Goal: Task Accomplishment & Management: Use online tool/utility

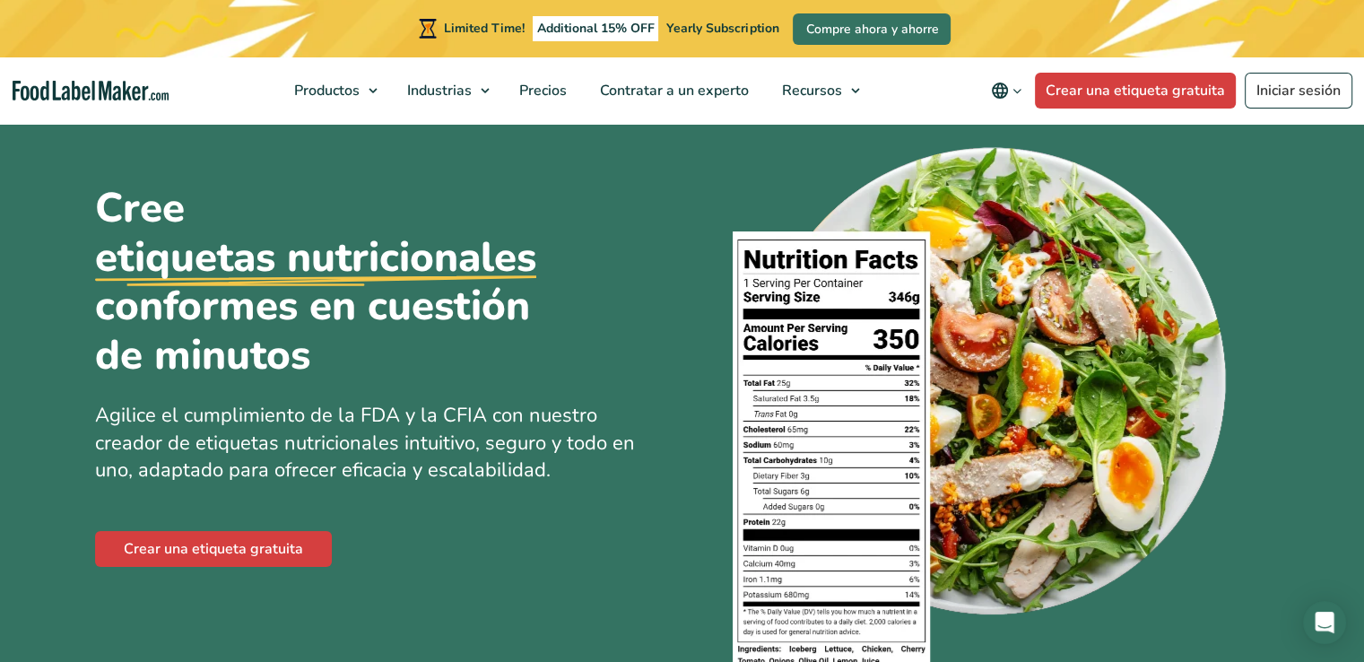
scroll to position [41, 0]
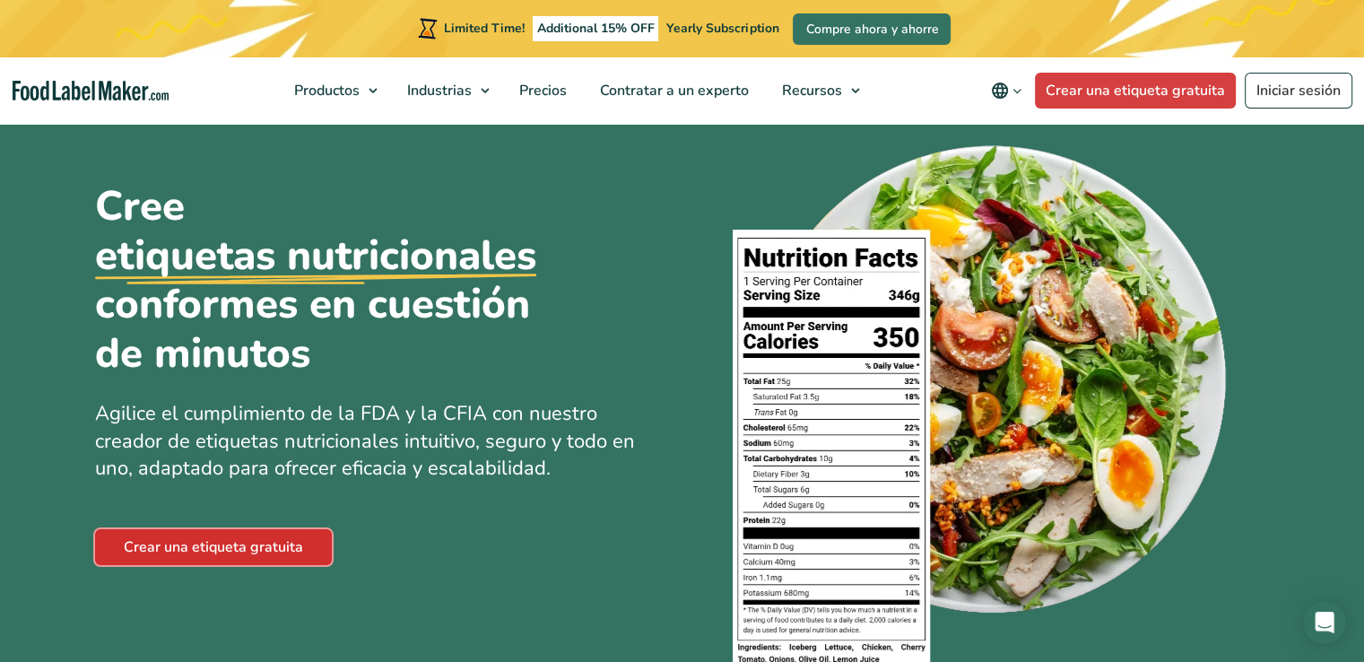
click at [183, 554] on link "Crear una etiqueta gratuita" at bounding box center [213, 547] width 237 height 36
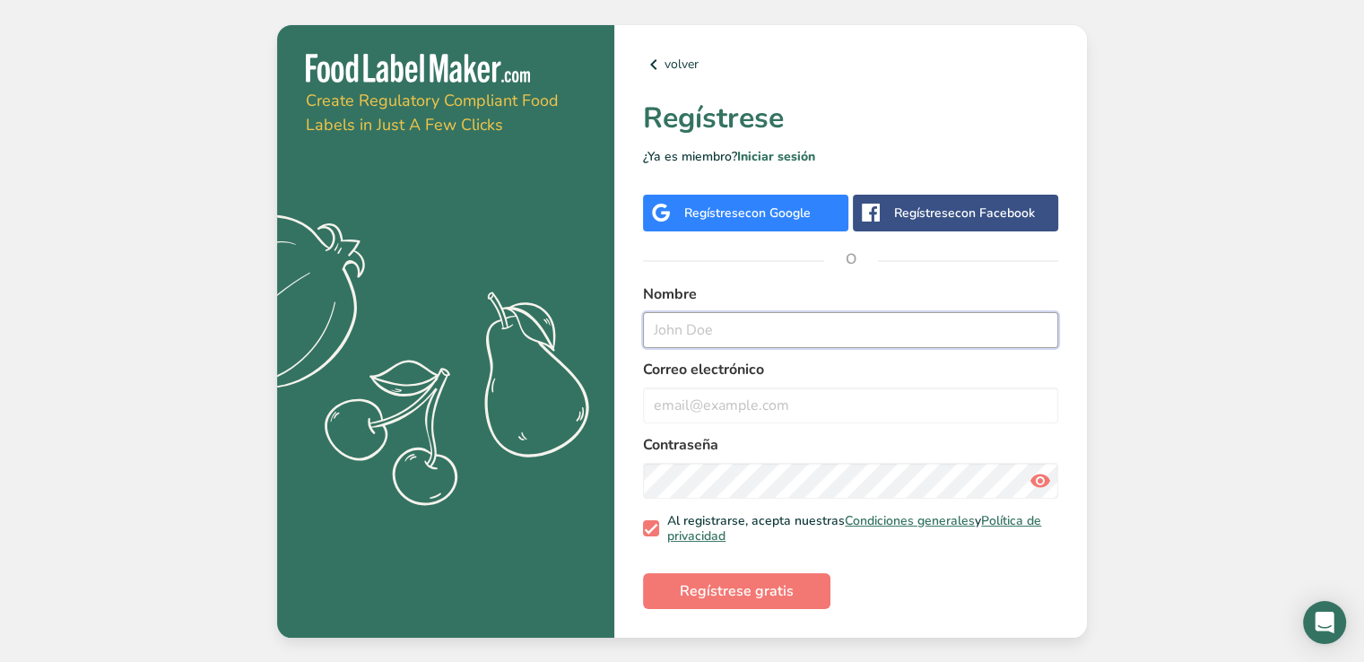
click at [761, 323] on input "text" at bounding box center [850, 330] width 415 height 36
type input "s"
type input "abdiel"
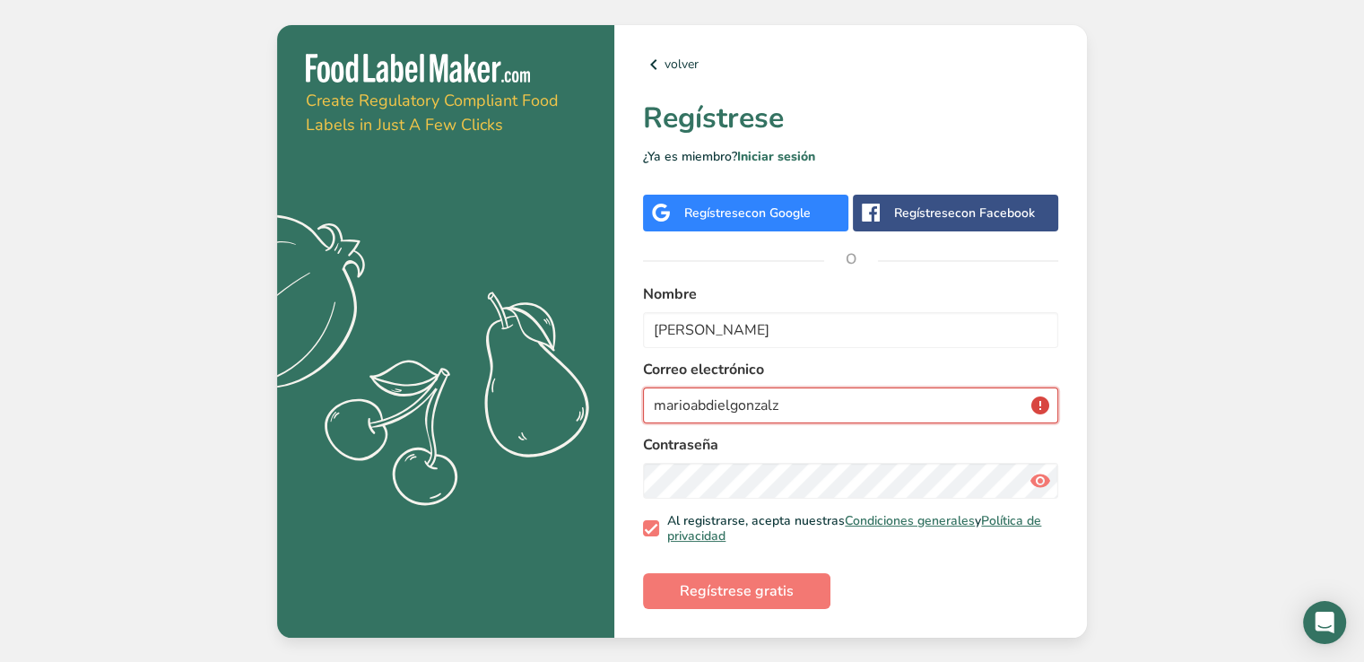
click at [801, 410] on input "marioabdielgonzalz" at bounding box center [850, 405] width 415 height 36
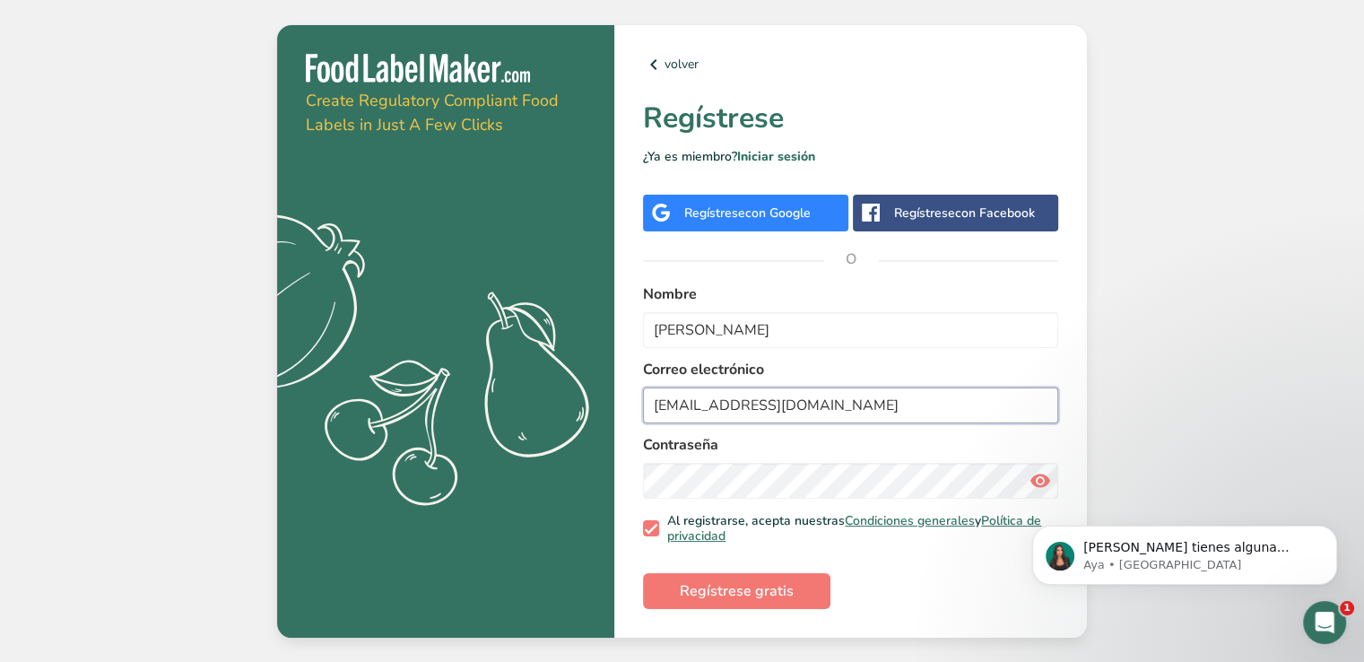
type input "marioabdielgonzalez@gmail.com"
click at [764, 594] on span "Regístrese gratis" at bounding box center [737, 591] width 114 height 22
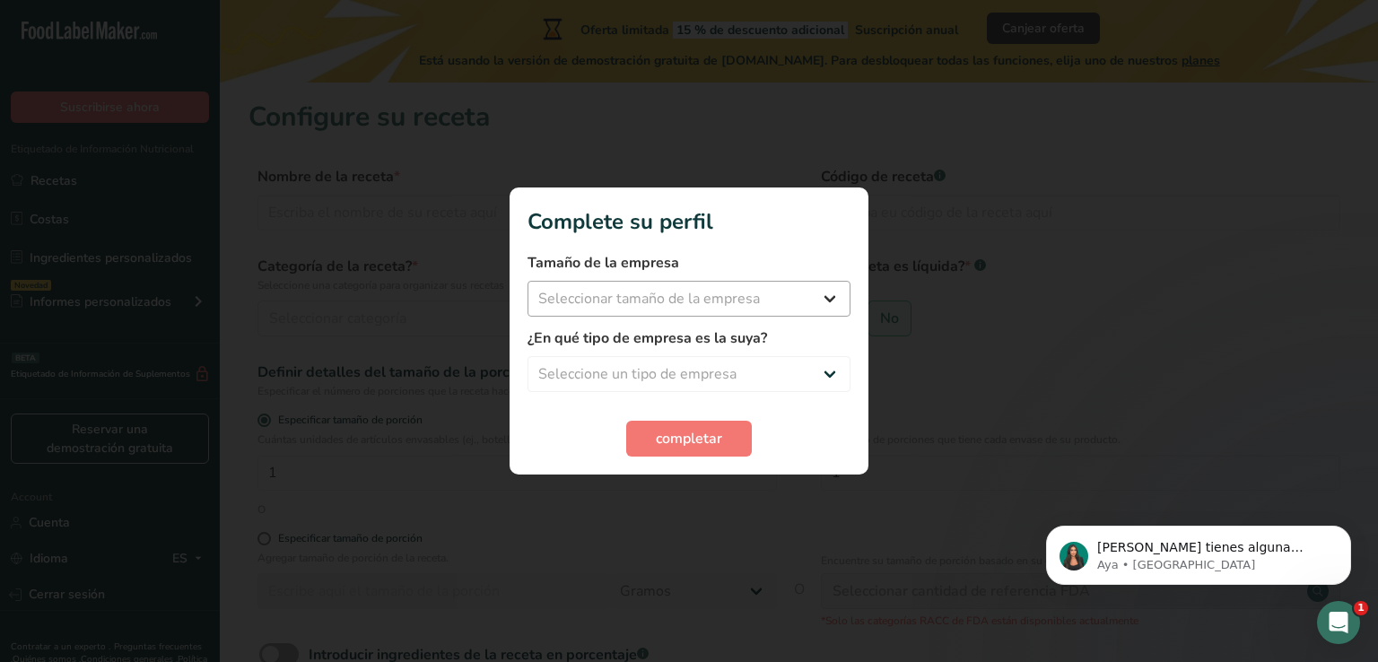
drag, startPoint x: 570, startPoint y: 279, endPoint x: 603, endPoint y: 302, distance: 40.6
click at [603, 302] on div "Tamaño de la empresa Seleccionar tamaño de la empresa Menos de 10 empleados De …" at bounding box center [688, 284] width 323 height 65
click at [603, 302] on select "Seleccionar tamaño de la empresa Menos de 10 empleados De 10 a 50 empleados De …" at bounding box center [688, 299] width 323 height 36
select select "2"
click at [527, 281] on select "Seleccionar tamaño de la empresa Menos de 10 empleados De 10 a 50 empleados De …" at bounding box center [688, 299] width 323 height 36
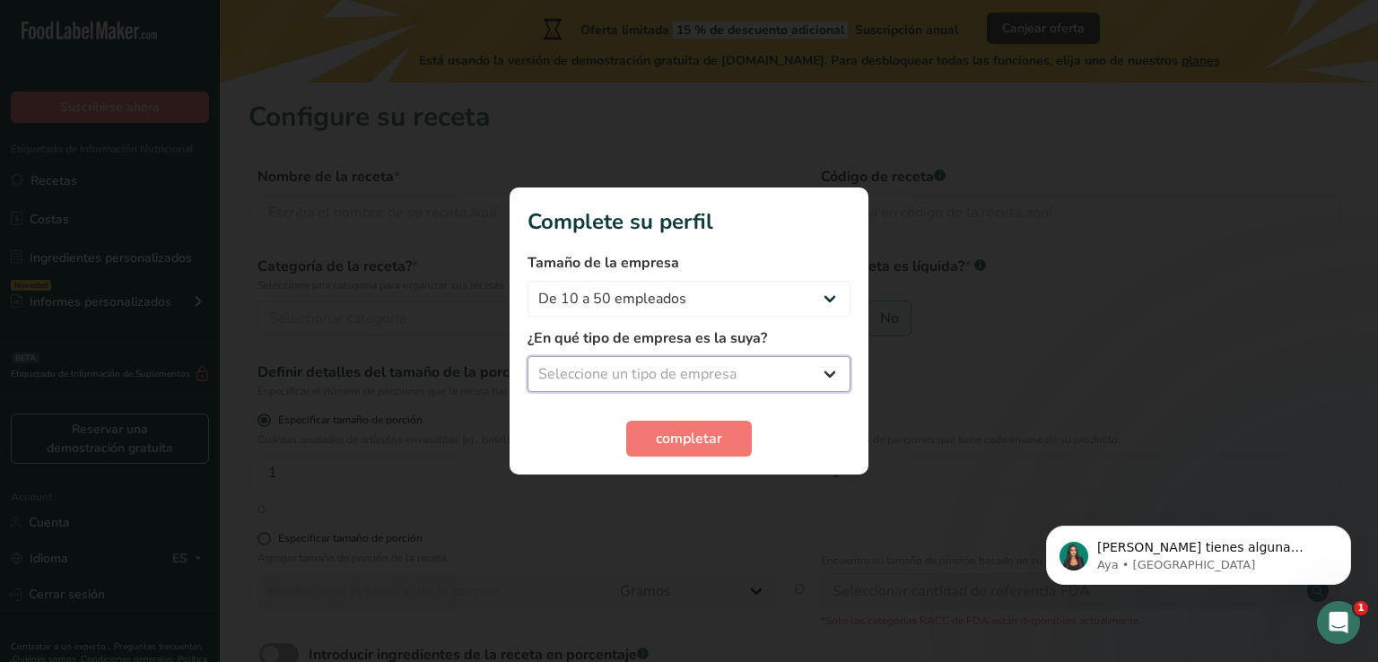
click at [685, 372] on select "Seleccione un tipo de empresa Fabricante de alimentos envasados Restaurante y c…" at bounding box center [688, 374] width 323 height 36
select select "3"
click at [527, 356] on select "Seleccione un tipo de empresa Fabricante de alimentos envasados Restaurante y c…" at bounding box center [688, 374] width 323 height 36
click at [674, 439] on span "completar" at bounding box center [689, 439] width 66 height 22
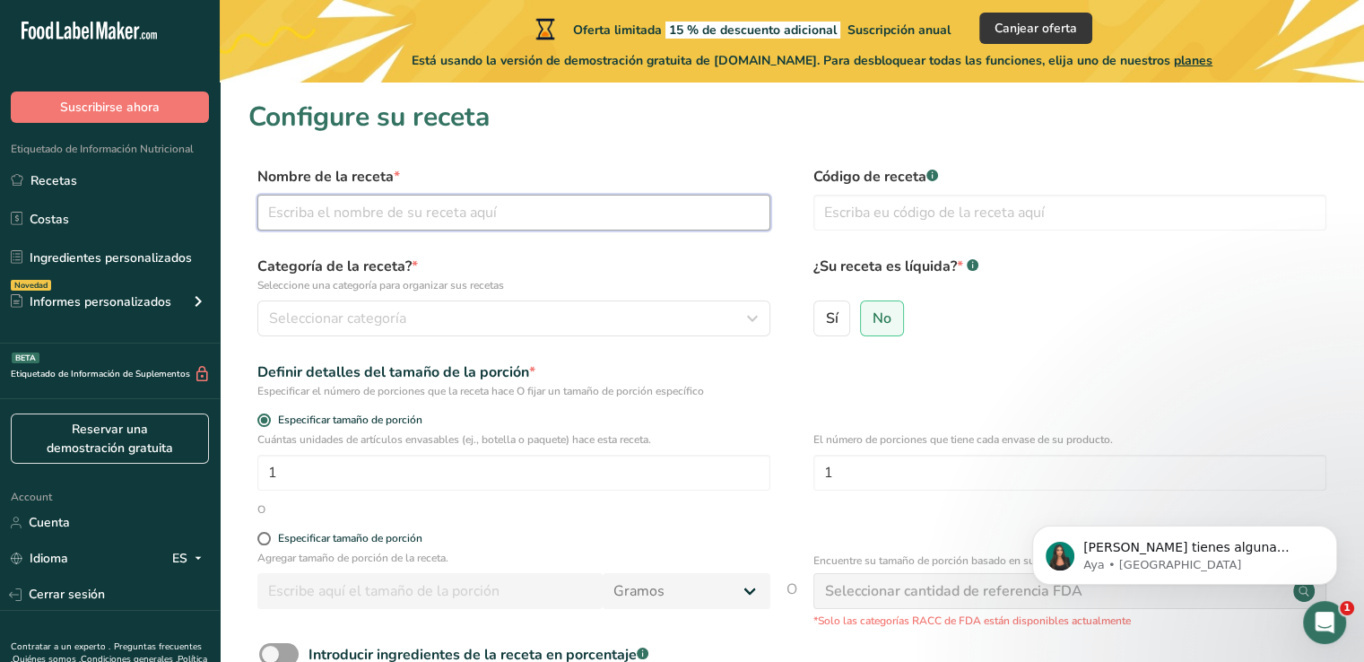
click at [426, 220] on input "text" at bounding box center [513, 213] width 513 height 36
click at [838, 213] on input "text" at bounding box center [1070, 213] width 513 height 36
click at [309, 206] on input "pan" at bounding box center [513, 213] width 513 height 36
type input "pan arabe"
click at [161, 96] on button "Suscribirse ahora" at bounding box center [110, 106] width 198 height 31
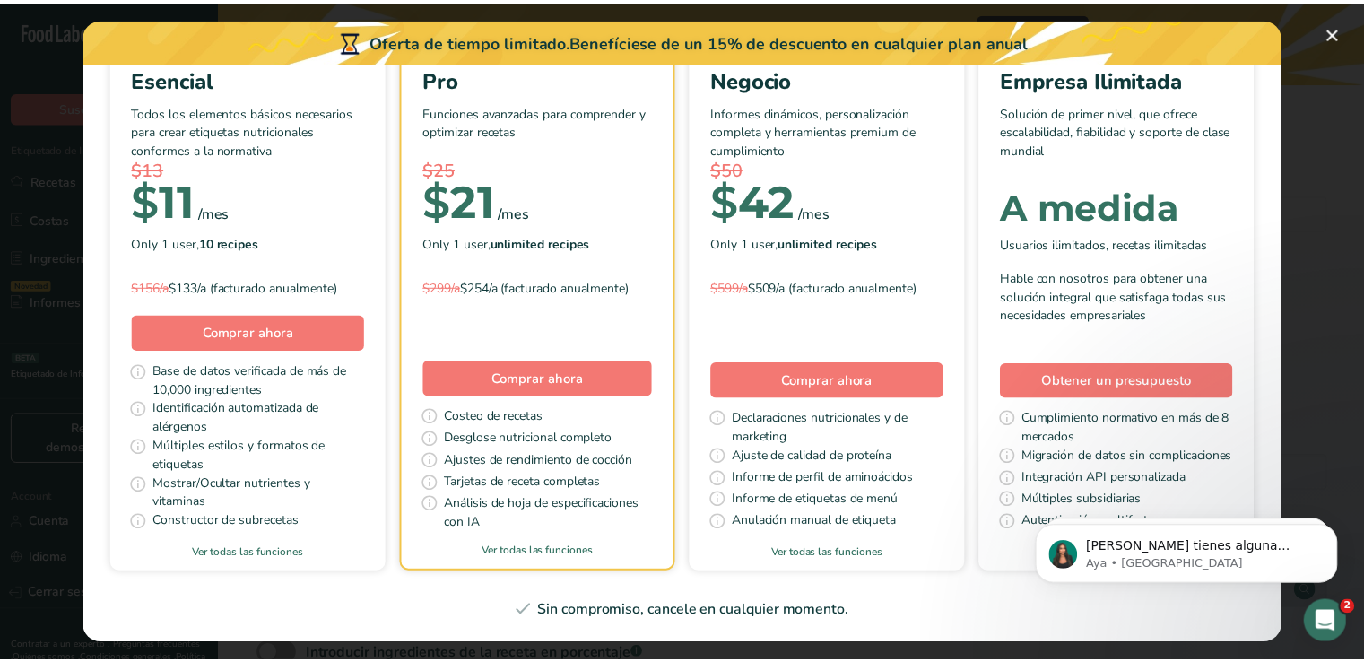
scroll to position [696, 0]
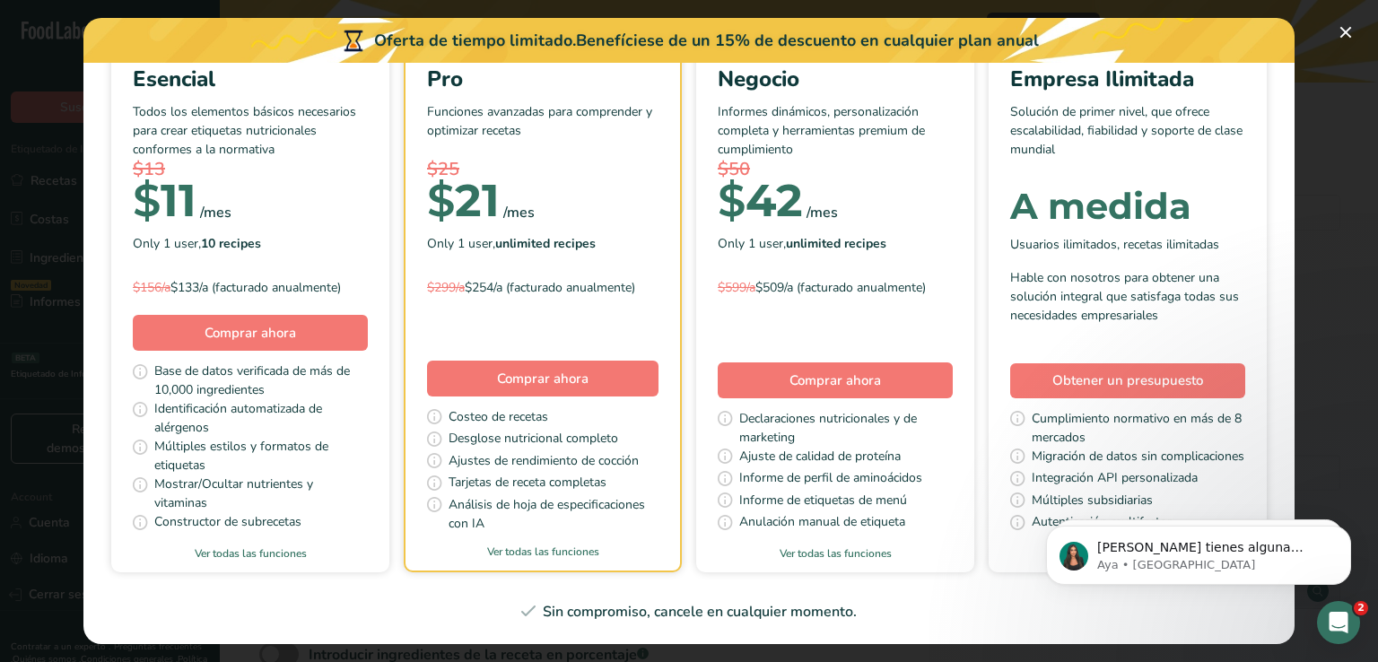
click at [1310, 291] on div "Pick Your Pricing Plan Modal" at bounding box center [689, 331] width 1378 height 662
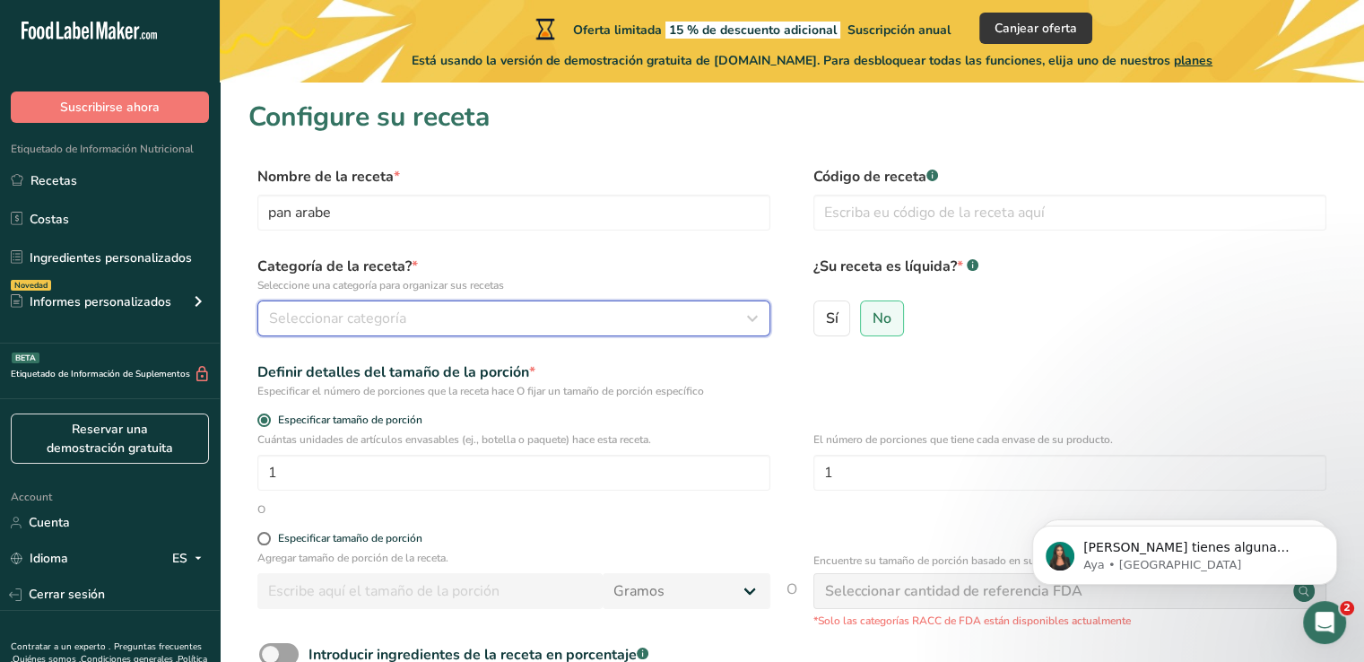
click at [530, 320] on div "Seleccionar categoría" at bounding box center [508, 319] width 479 height 22
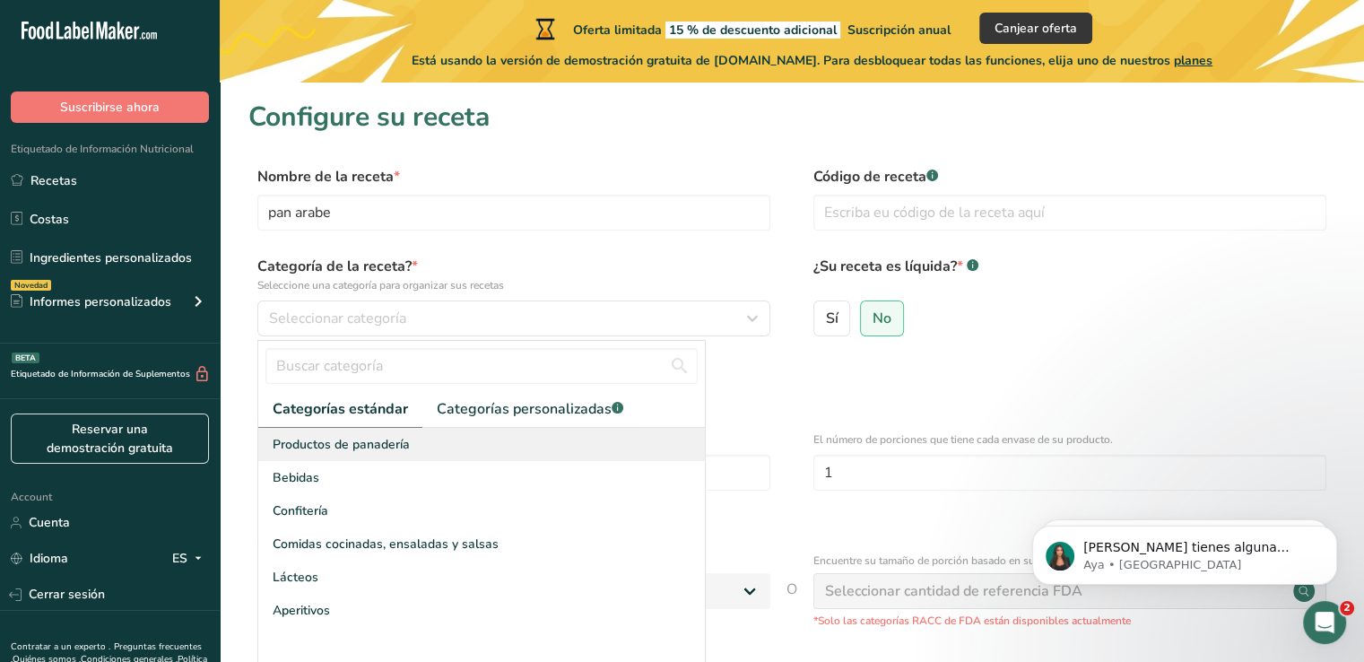
click at [336, 448] on span "Productos de panadería" at bounding box center [341, 444] width 137 height 19
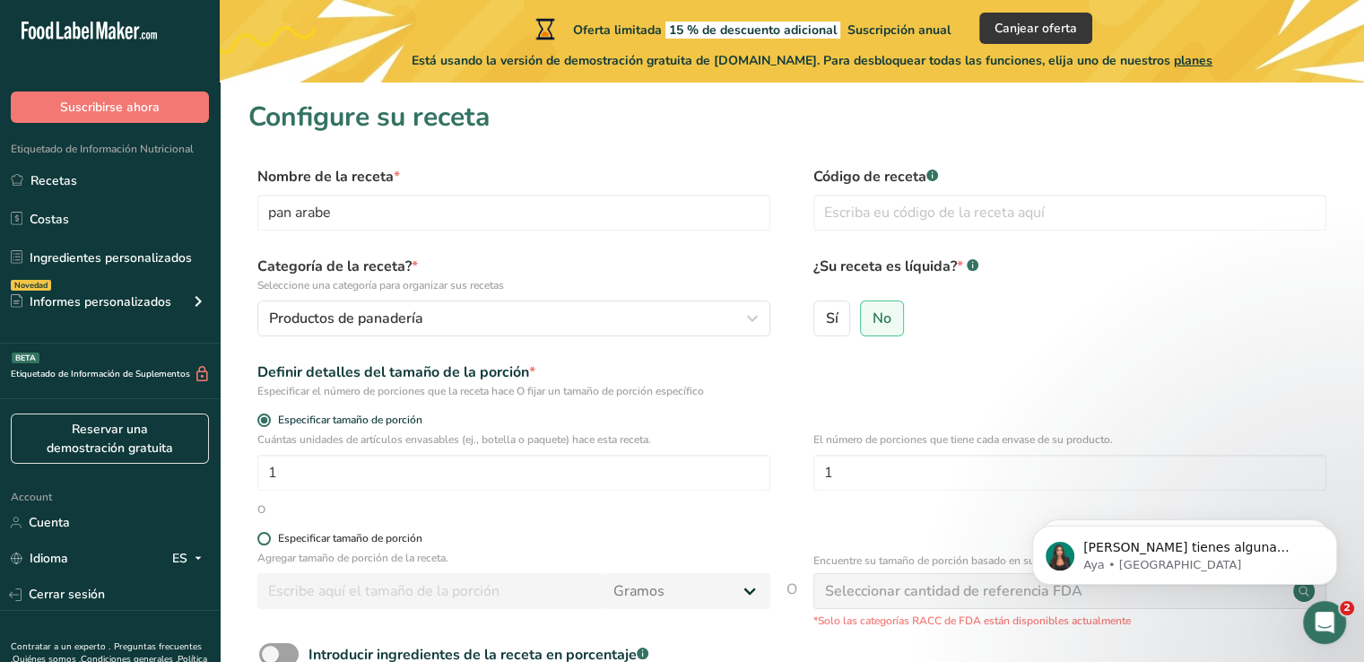
click at [316, 538] on div "Especificar tamaño de porción" at bounding box center [350, 538] width 144 height 13
click at [269, 538] on input "Especificar tamaño de porción" at bounding box center [263, 539] width 12 height 12
radio input "true"
radio input "false"
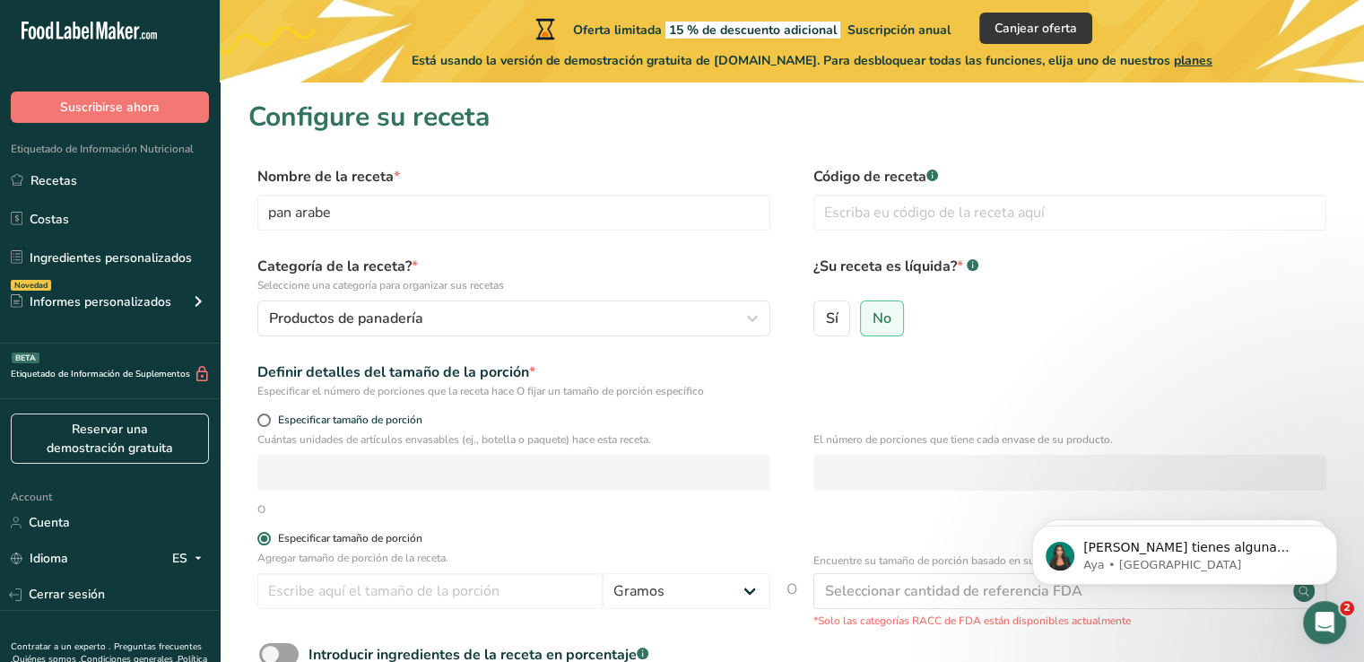
click at [316, 538] on div "Especificar tamaño de porción" at bounding box center [350, 538] width 144 height 13
click at [269, 538] on input "Especificar tamaño de porción" at bounding box center [263, 539] width 12 height 12
click at [293, 414] on span "Especificar tamaño de porción" at bounding box center [347, 419] width 152 height 13
click at [269, 414] on input "Especificar tamaño de porción" at bounding box center [263, 420] width 12 height 12
radio input "true"
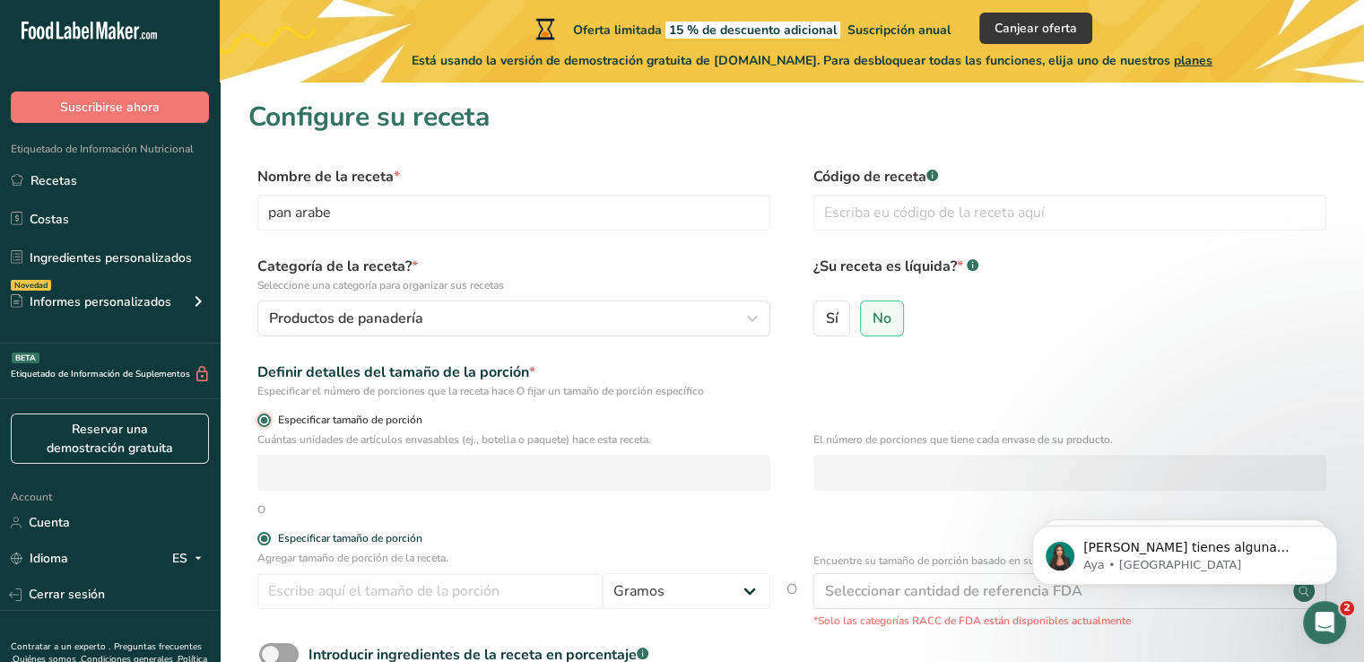
radio input "false"
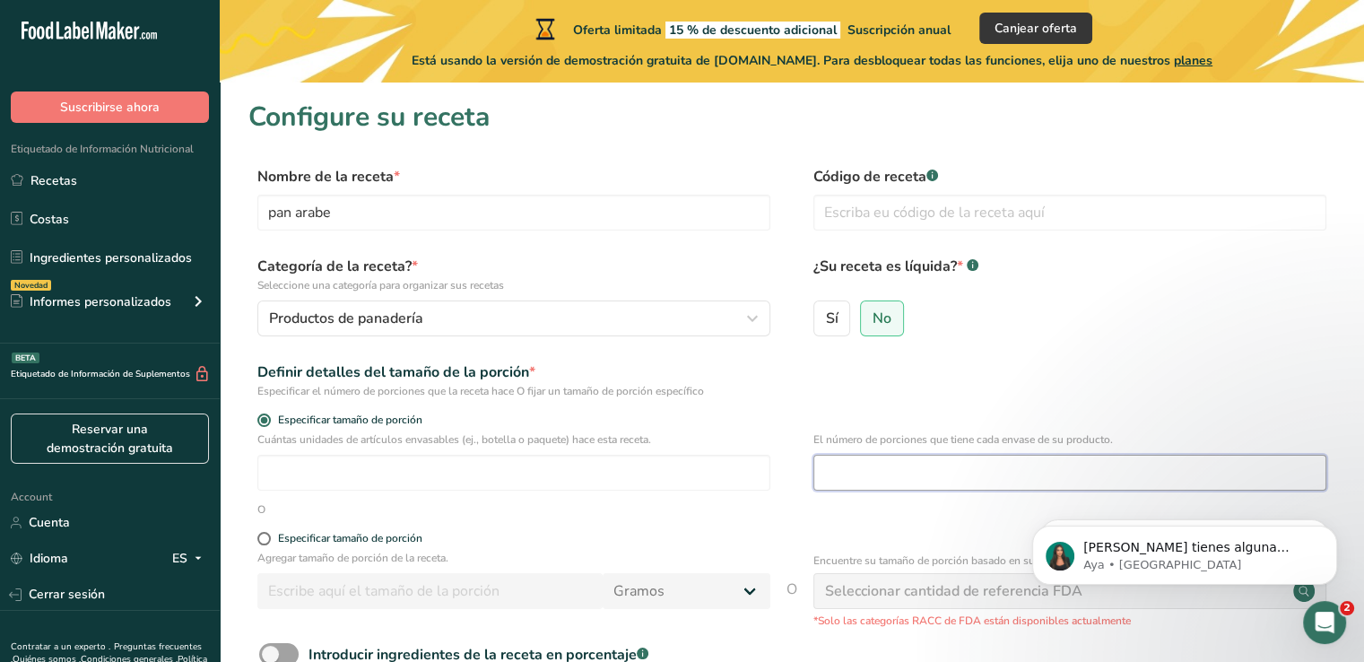
click at [829, 479] on input "number" at bounding box center [1070, 473] width 513 height 36
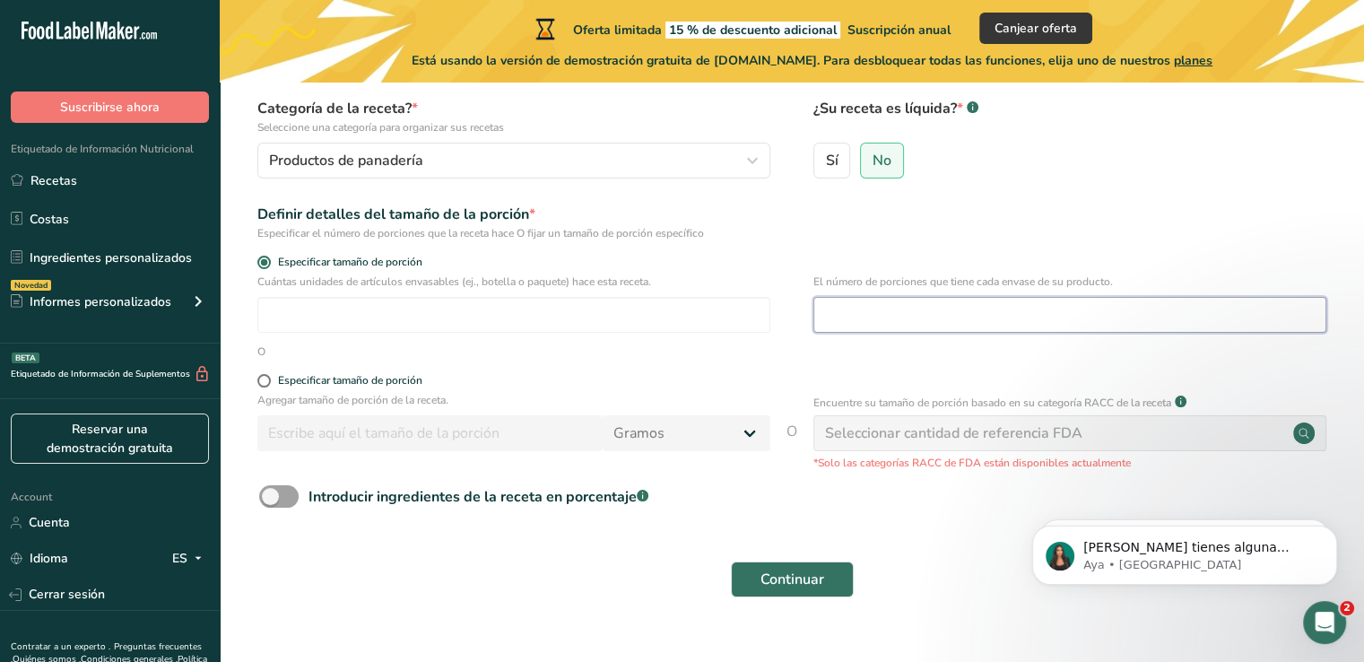
scroll to position [160, 0]
type input "1"
click at [280, 503] on span at bounding box center [278, 494] width 39 height 22
click at [271, 500] on input "Introducir ingredientes de la receta en porcentaje .a-a{fill:#347362;}.b-a{fill…" at bounding box center [265, 495] width 12 height 12
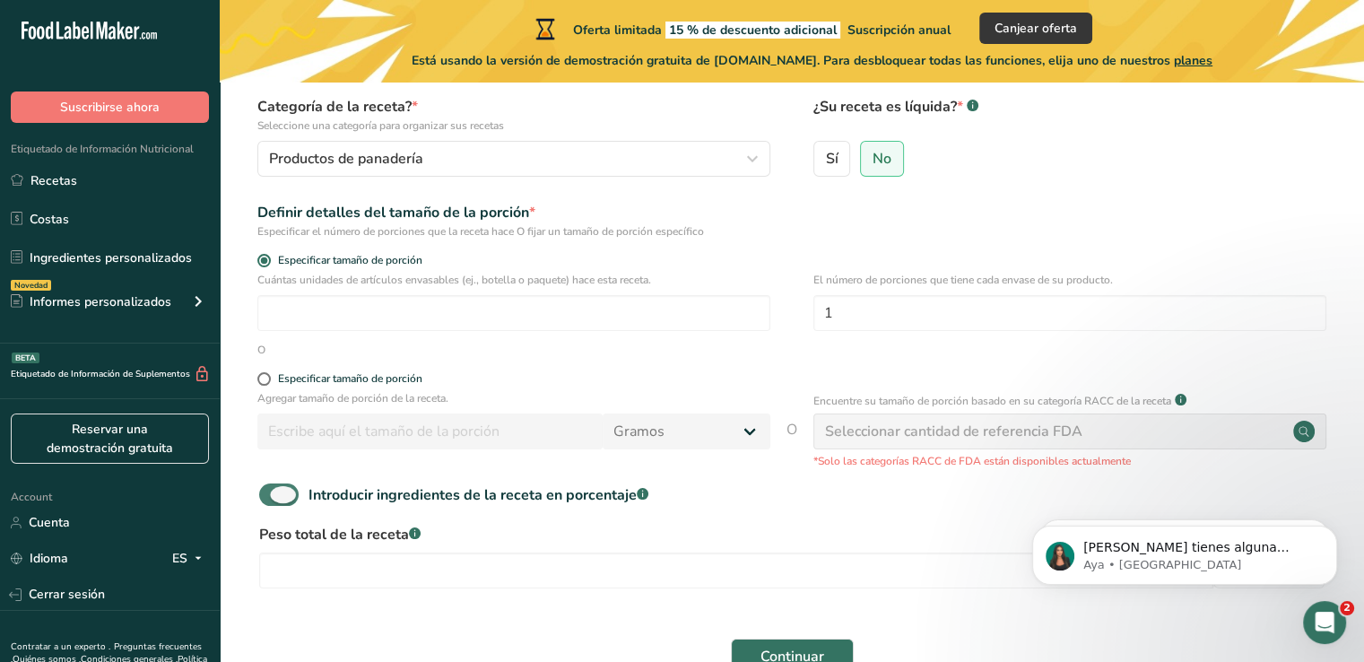
click at [280, 503] on span at bounding box center [278, 494] width 39 height 22
click at [271, 500] on input "Introducir ingredientes de la receta en porcentaje .a-a{fill:#347362;}.b-a{fill…" at bounding box center [265, 495] width 12 height 12
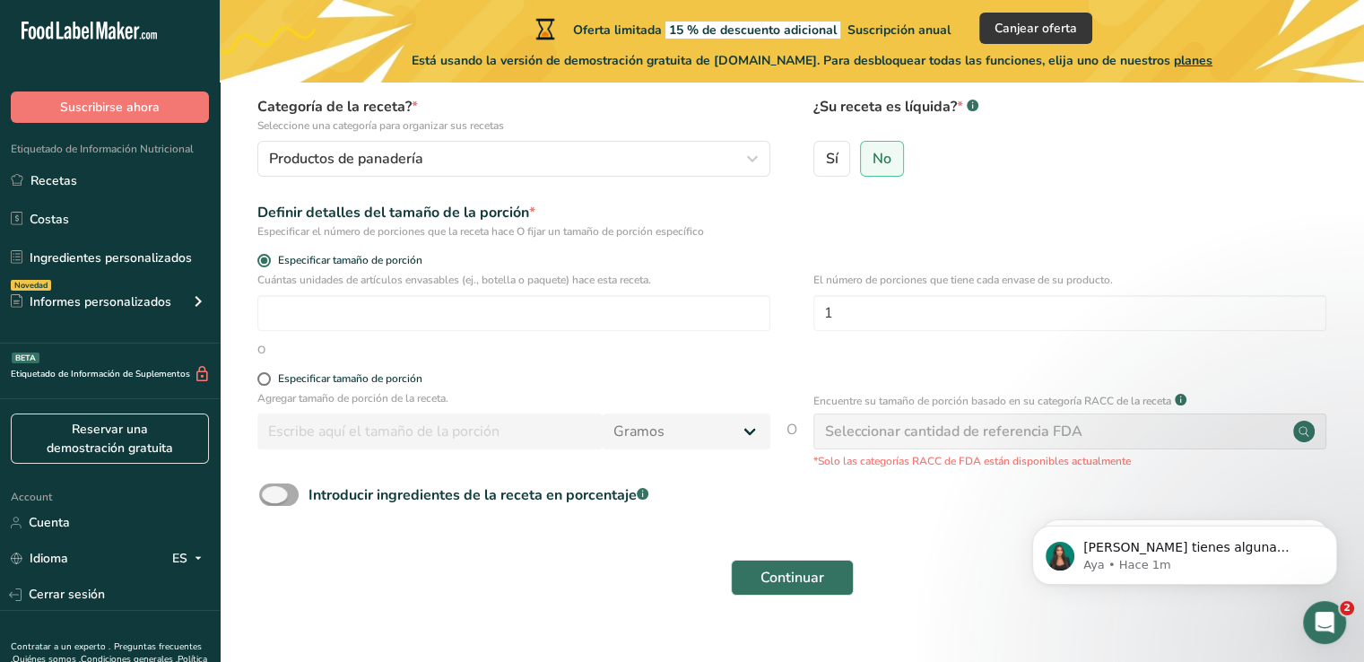
click at [270, 489] on span at bounding box center [278, 494] width 39 height 22
click at [270, 489] on input "Introducir ingredientes de la receta en porcentaje .a-a{fill:#347362;}.b-a{fill…" at bounding box center [265, 495] width 12 height 12
checkbox input "true"
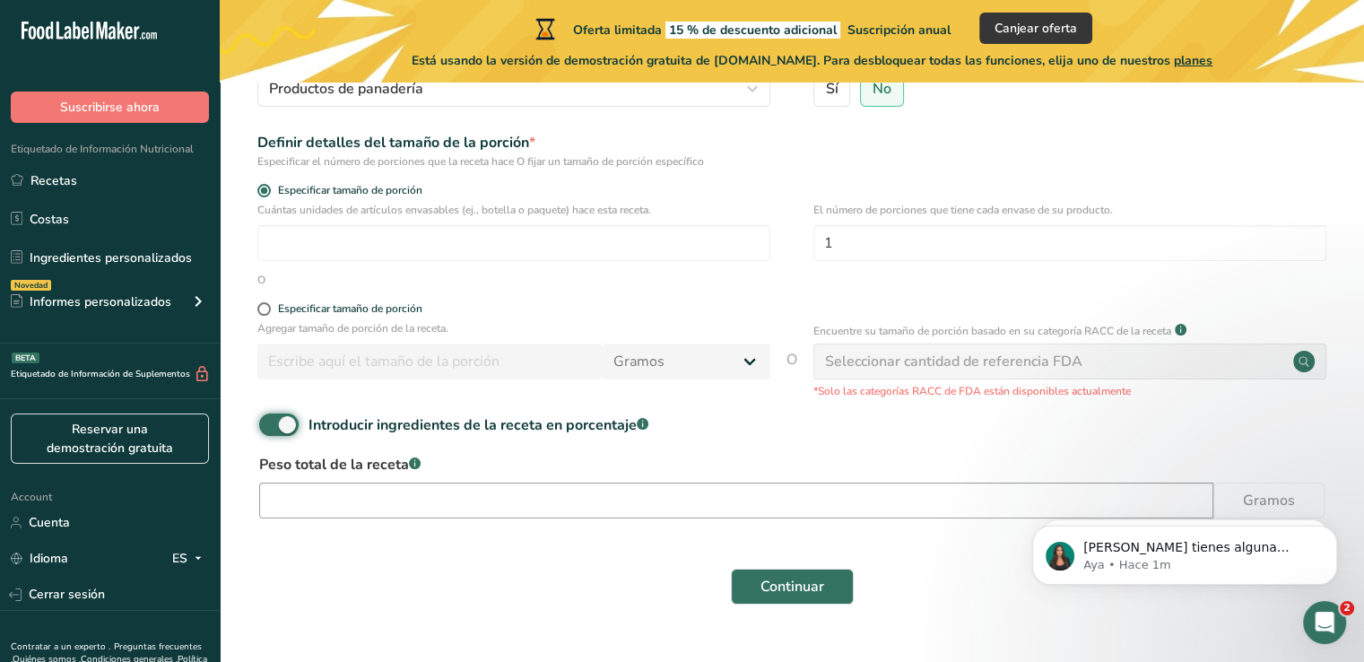
scroll to position [231, 0]
click at [489, 497] on input "number" at bounding box center [736, 499] width 954 height 36
type input "6"
type input "60"
click at [761, 596] on button "Continuar" at bounding box center [792, 585] width 123 height 36
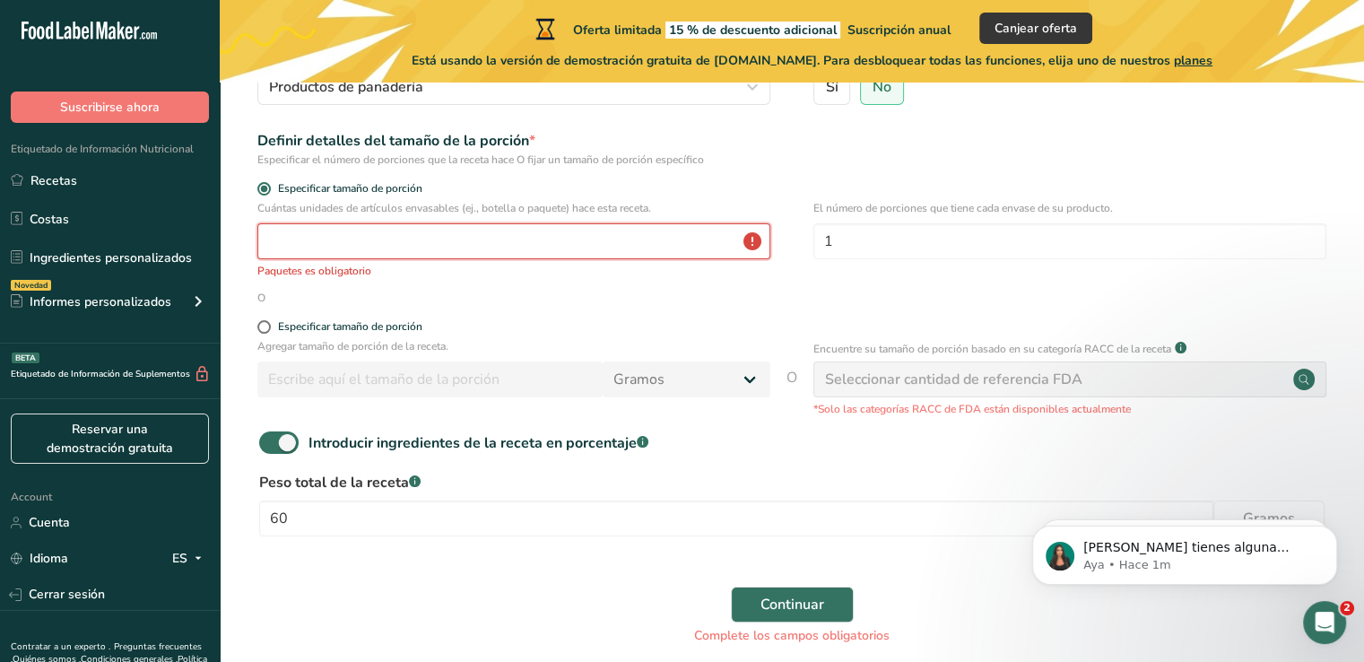
click at [363, 238] on input "number" at bounding box center [513, 241] width 513 height 36
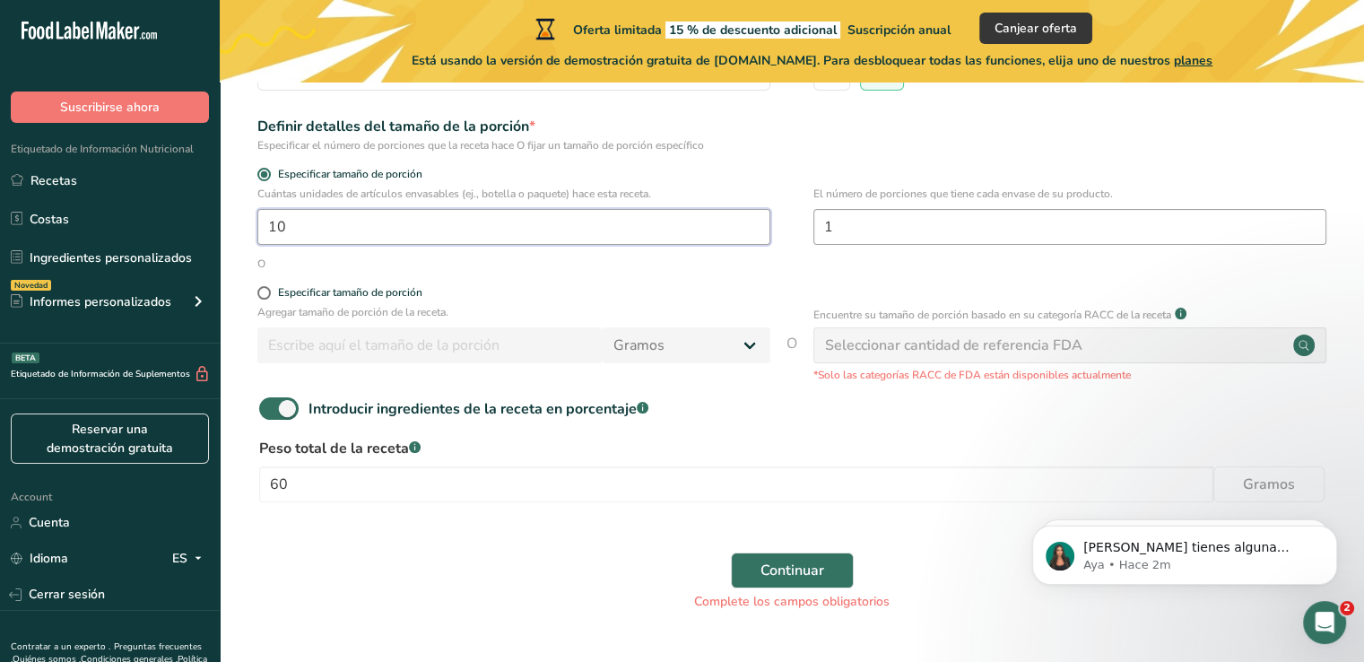
scroll to position [248, 0]
type input "10"
click at [746, 554] on button "Continuar" at bounding box center [792, 569] width 123 height 36
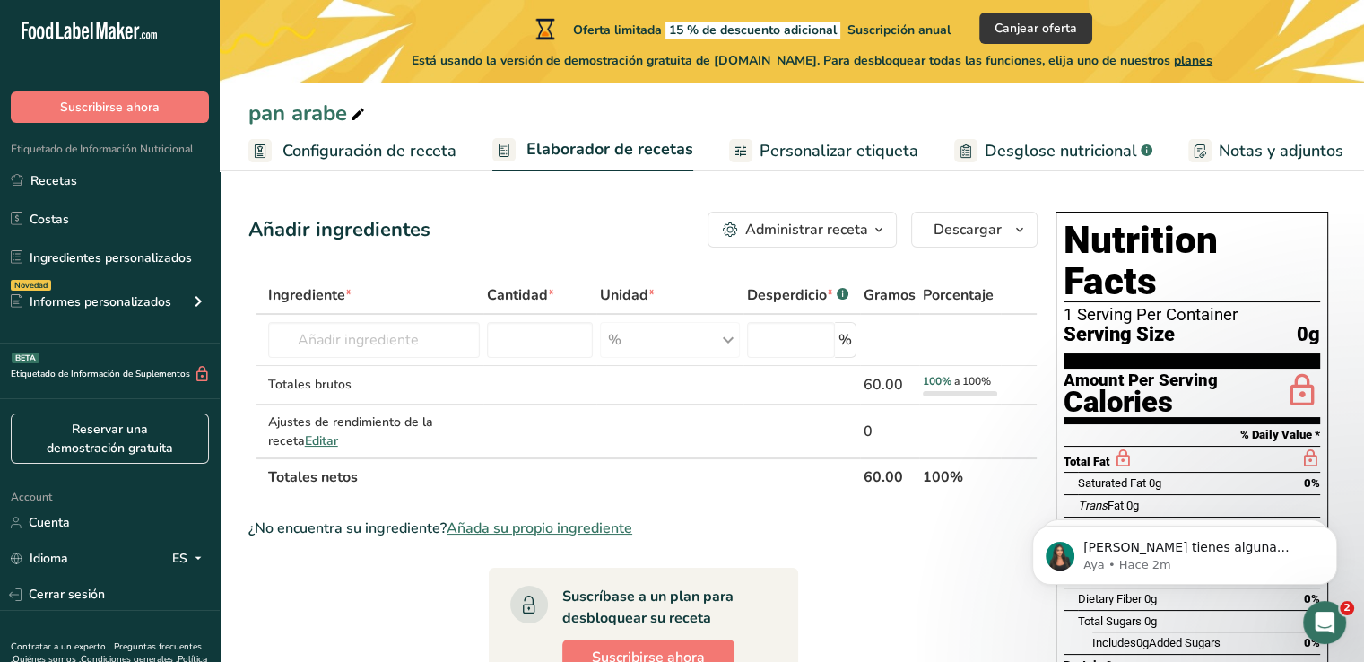
click at [1144, 259] on h1 "Nutrition Facts" at bounding box center [1192, 261] width 257 height 83
click at [340, 344] on input "text" at bounding box center [374, 340] width 213 height 36
click at [1073, 324] on span "Serving Size" at bounding box center [1119, 335] width 111 height 22
click at [814, 233] on div "Administrar receta" at bounding box center [806, 230] width 123 height 22
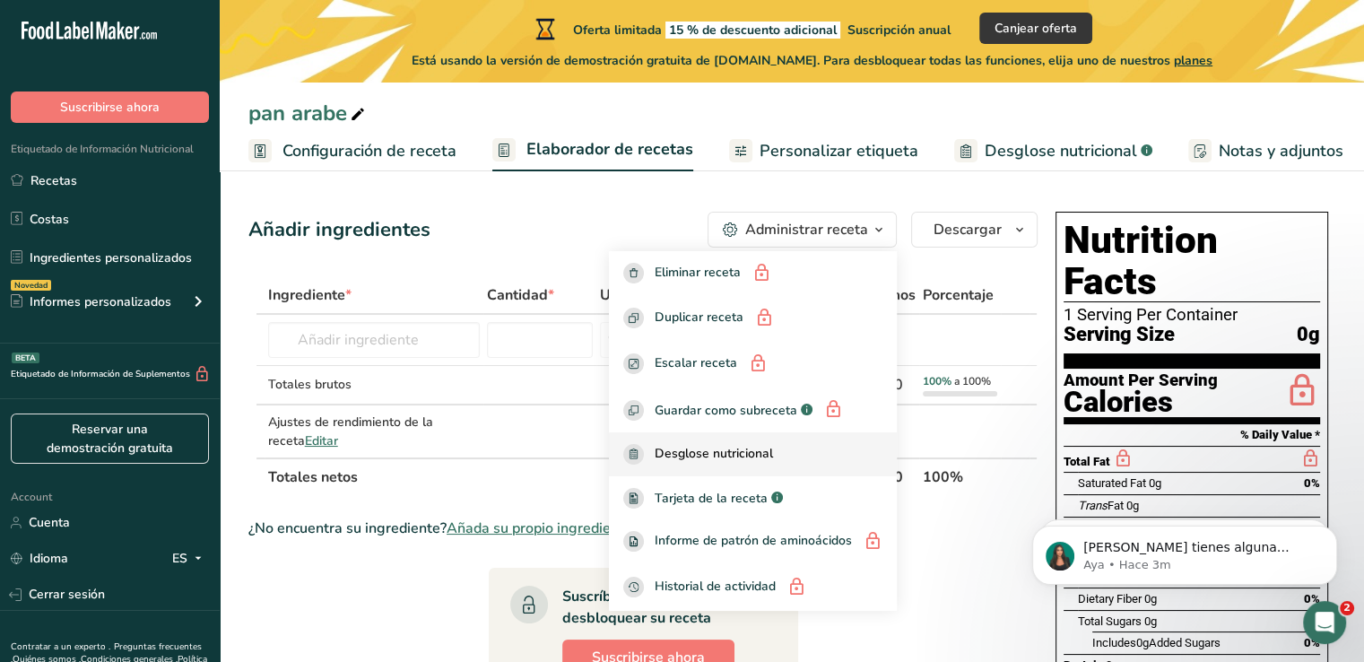
click at [809, 457] on div "Desglose nutricional" at bounding box center [752, 454] width 259 height 21
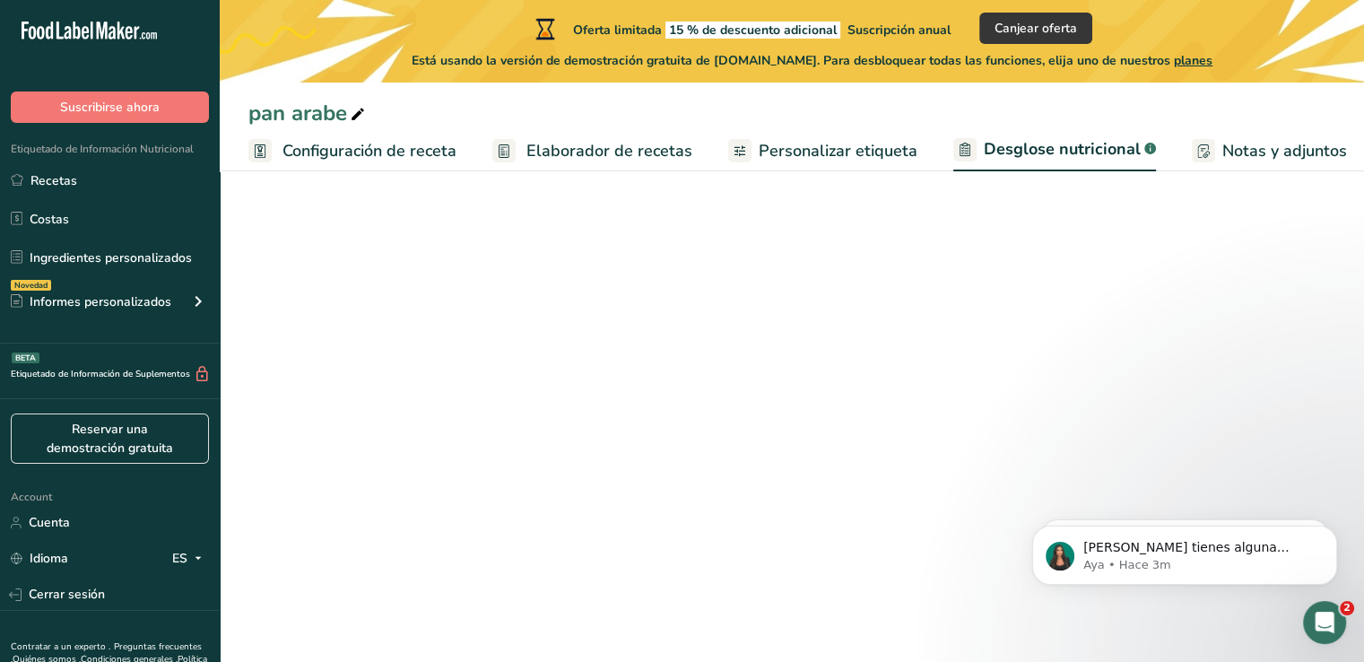
select select "Calories"
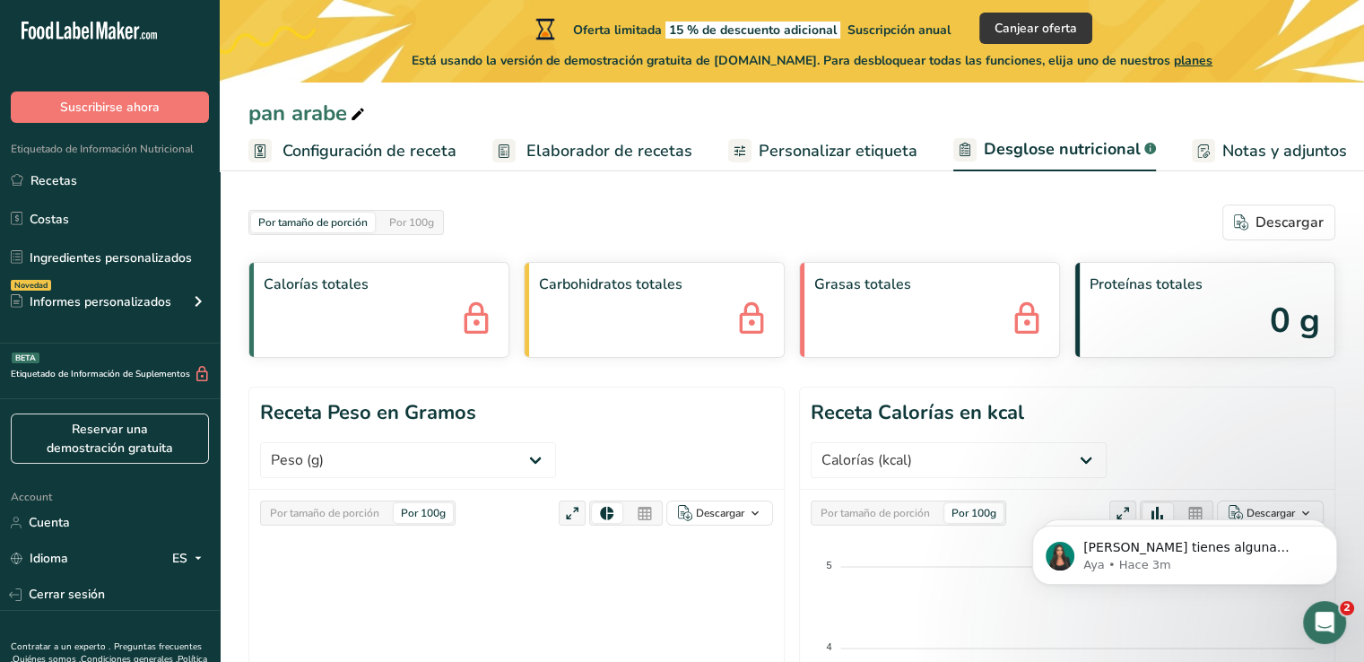
click at [625, 328] on div "Carbohidratos totales" at bounding box center [654, 310] width 261 height 96
